Goal: Communication & Community: Share content

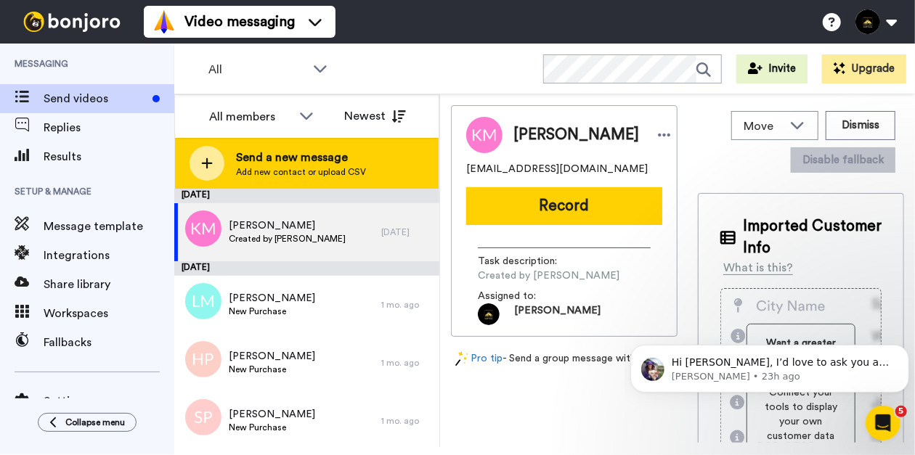
click at [298, 152] on span "Send a new message" at bounding box center [301, 157] width 130 height 17
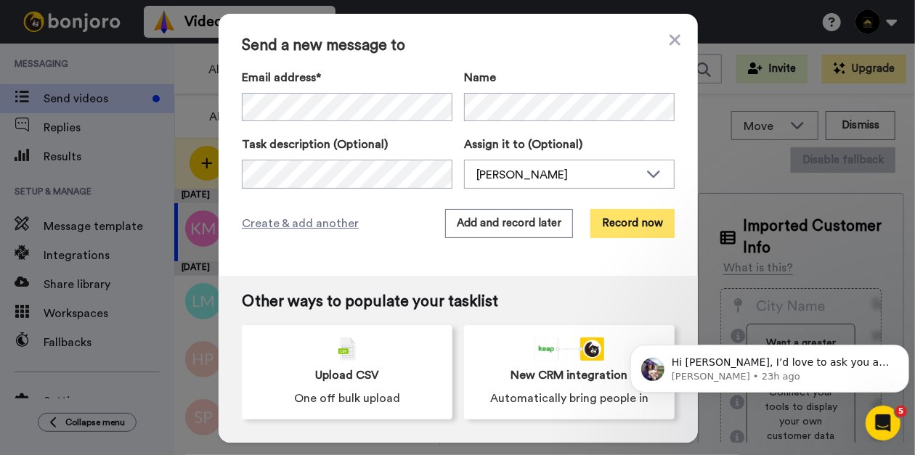
click at [607, 222] on button "Record now" at bounding box center [632, 223] width 84 height 29
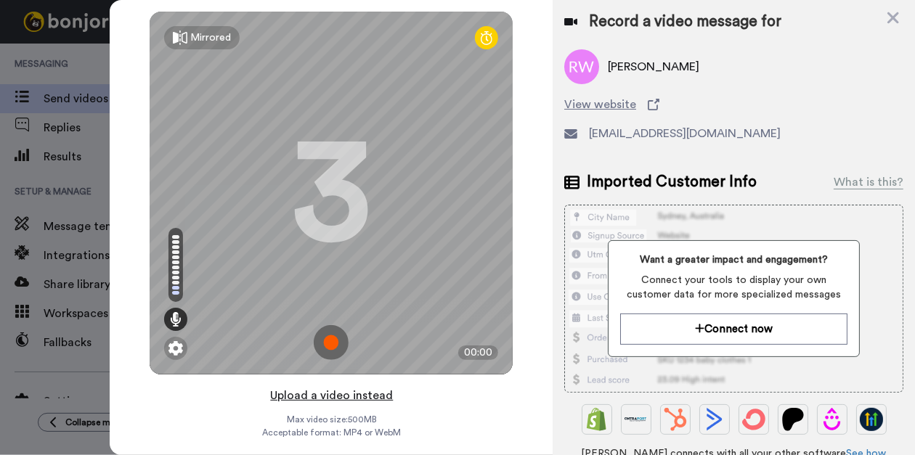
click at [324, 394] on button "Upload a video instead" at bounding box center [331, 395] width 131 height 19
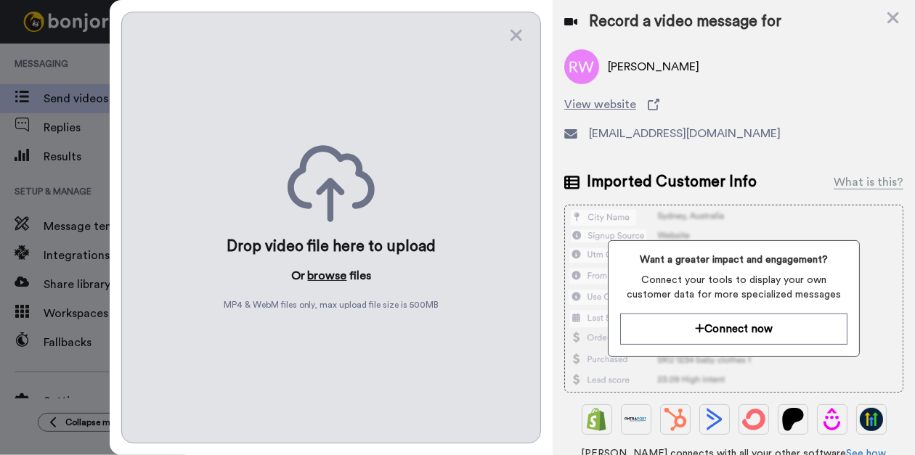
click at [320, 269] on button "browse" at bounding box center [327, 275] width 39 height 17
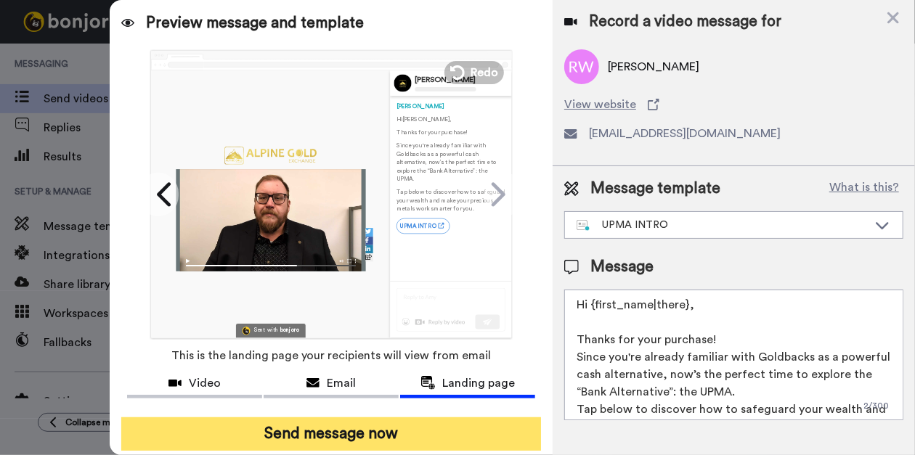
click at [312, 433] on button "Send message now" at bounding box center [331, 433] width 420 height 33
